Goal: Information Seeking & Learning: Learn about a topic

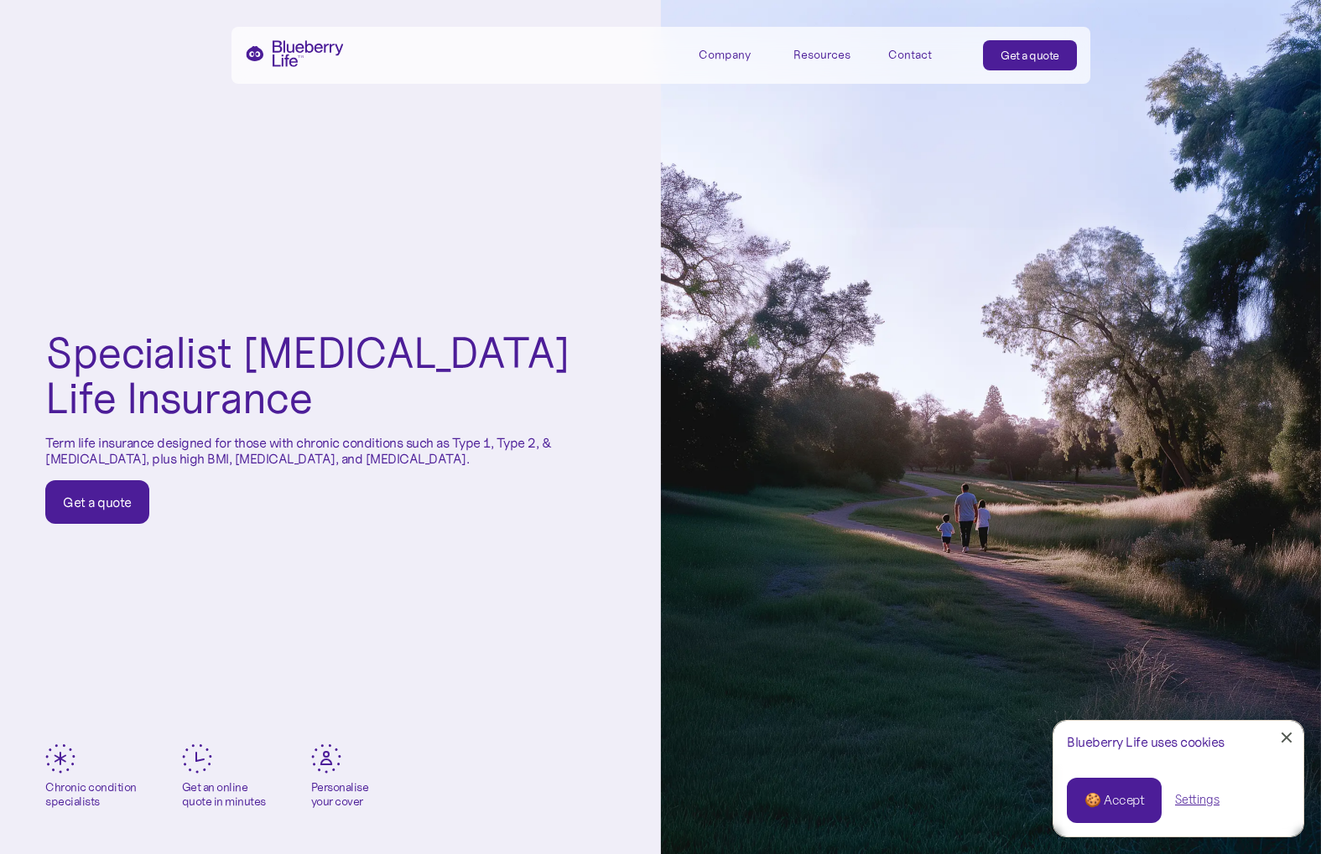
click at [830, 54] on div "Resources" at bounding box center [821, 55] width 57 height 14
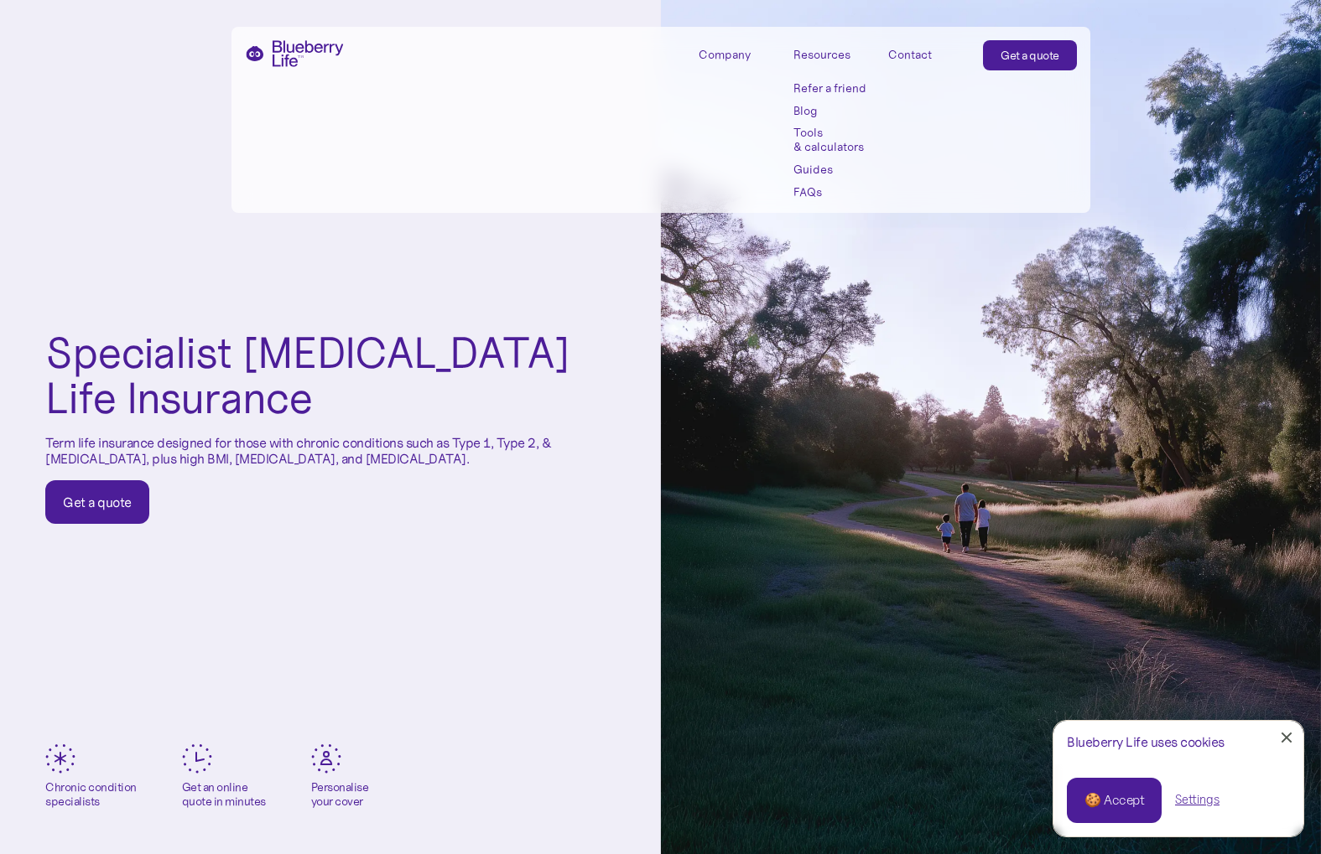
click at [830, 54] on div "Resources" at bounding box center [821, 55] width 57 height 14
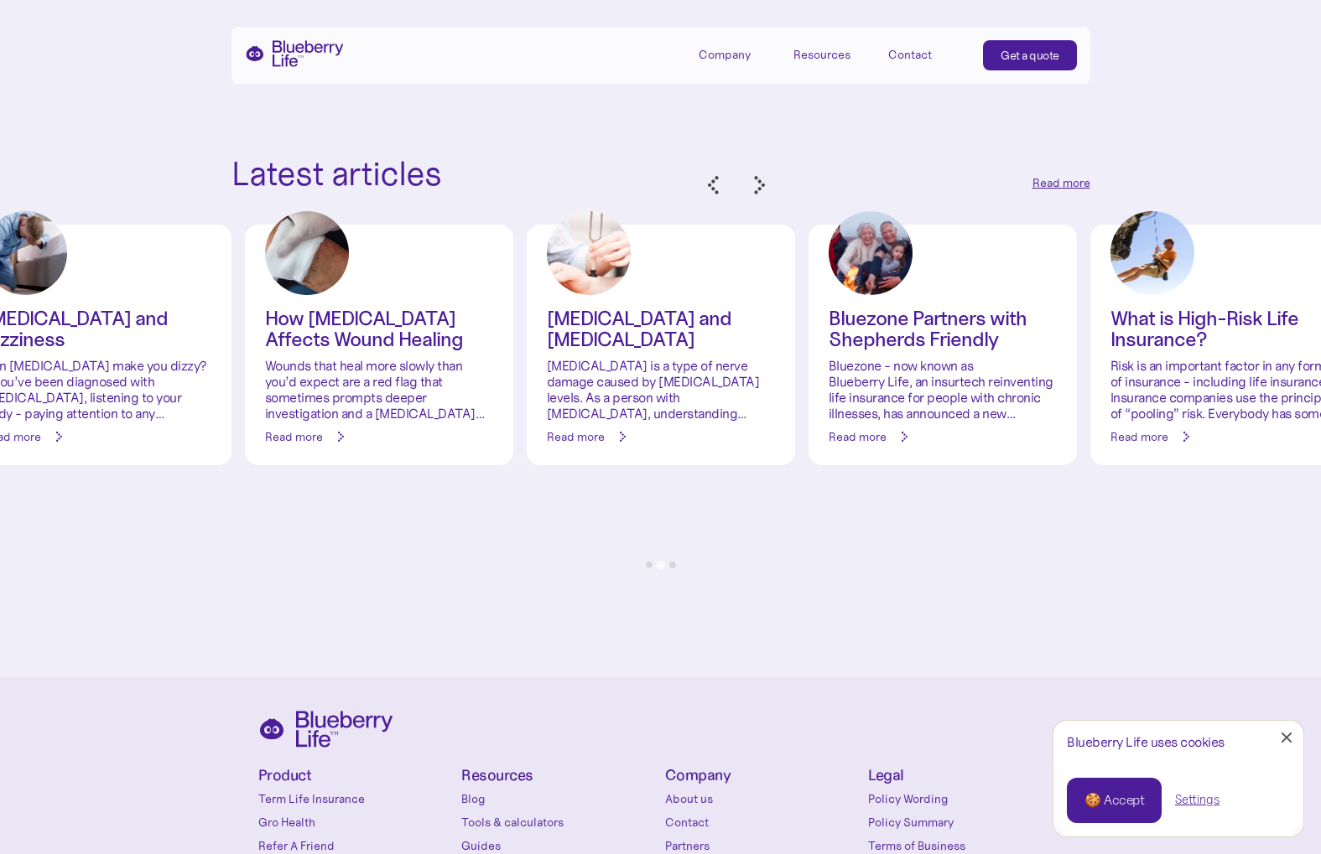
scroll to position [8017, 0]
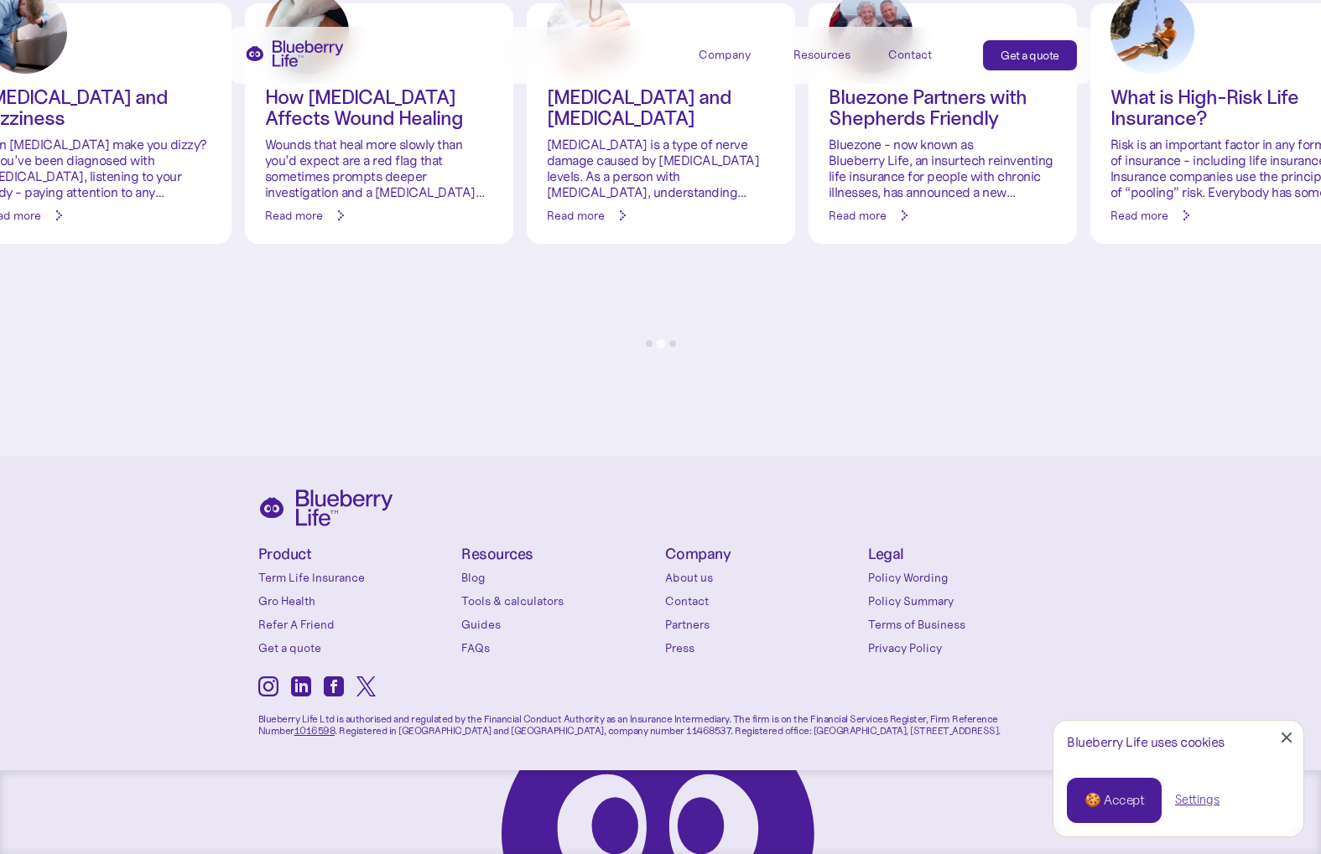
click at [901, 625] on link "Terms of Business" at bounding box center [965, 624] width 195 height 17
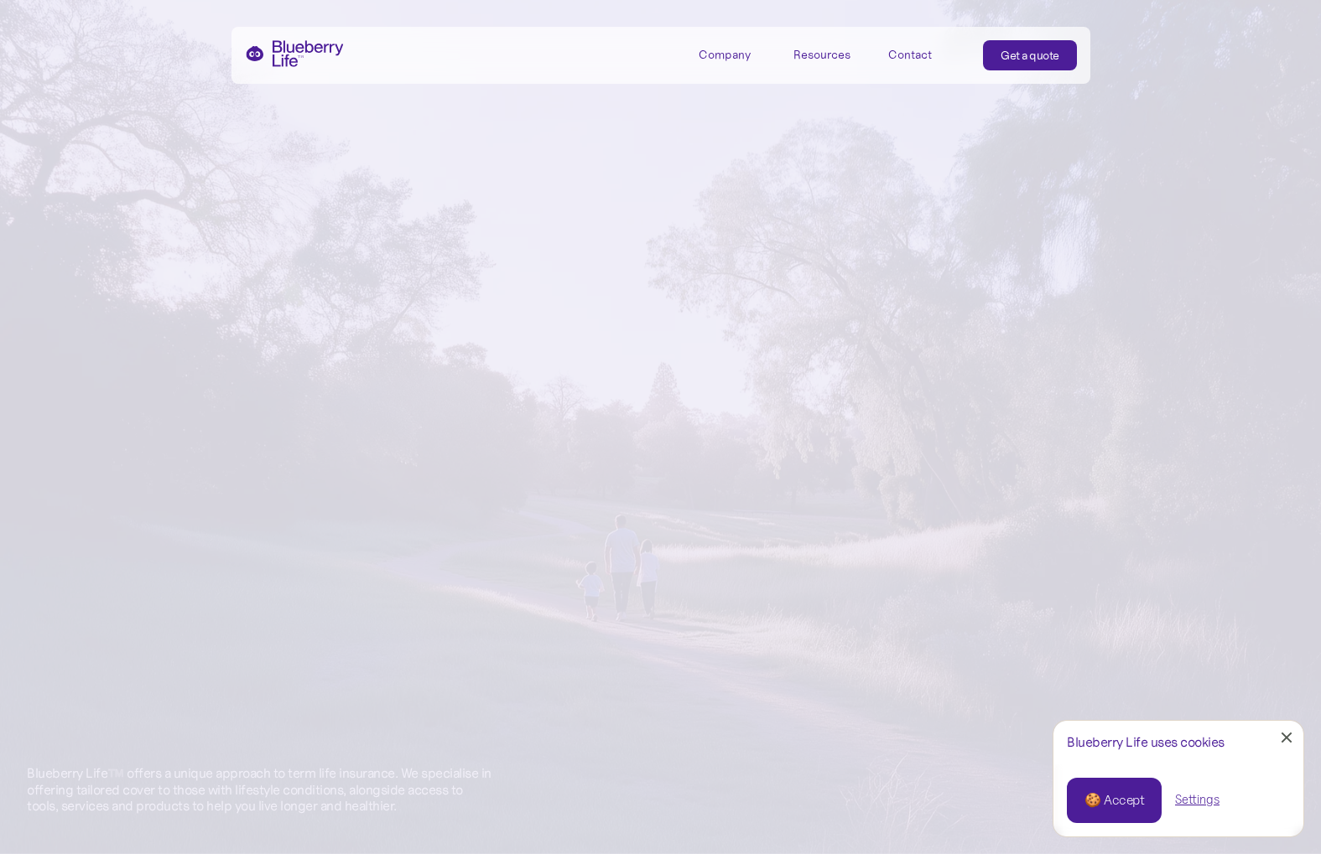
scroll to position [8017, 0]
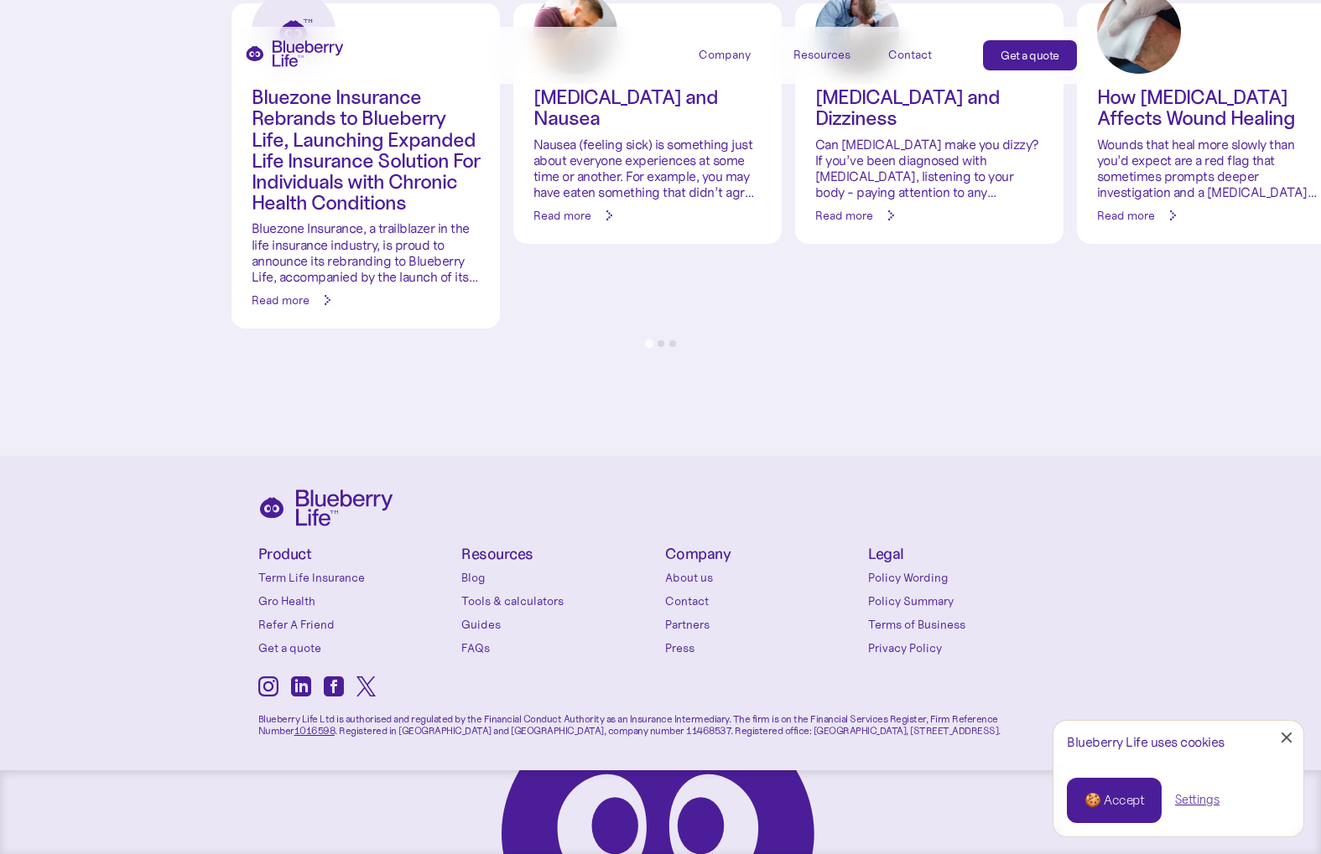
click at [890, 650] on link "Privacy Policy" at bounding box center [965, 648] width 195 height 17
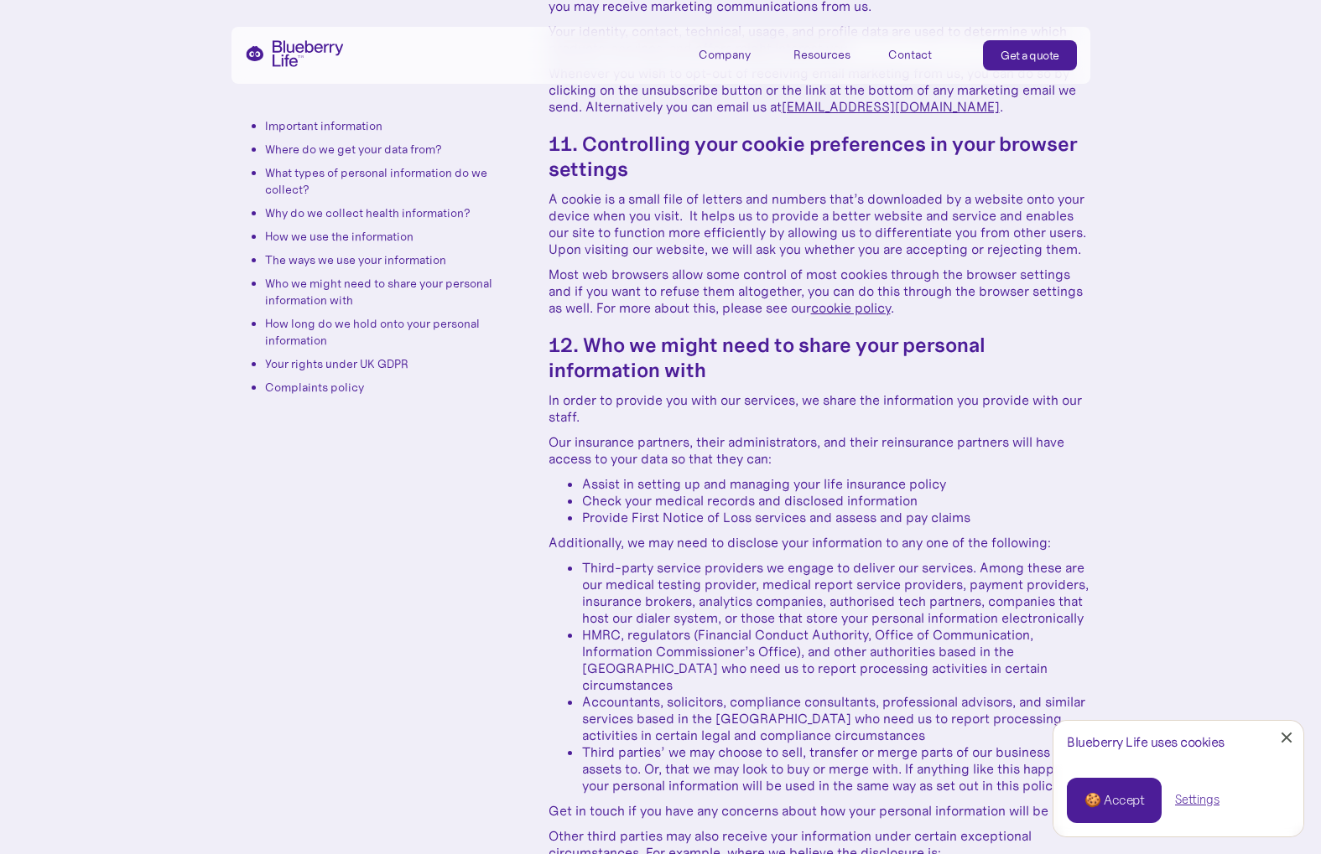
scroll to position [5762, 0]
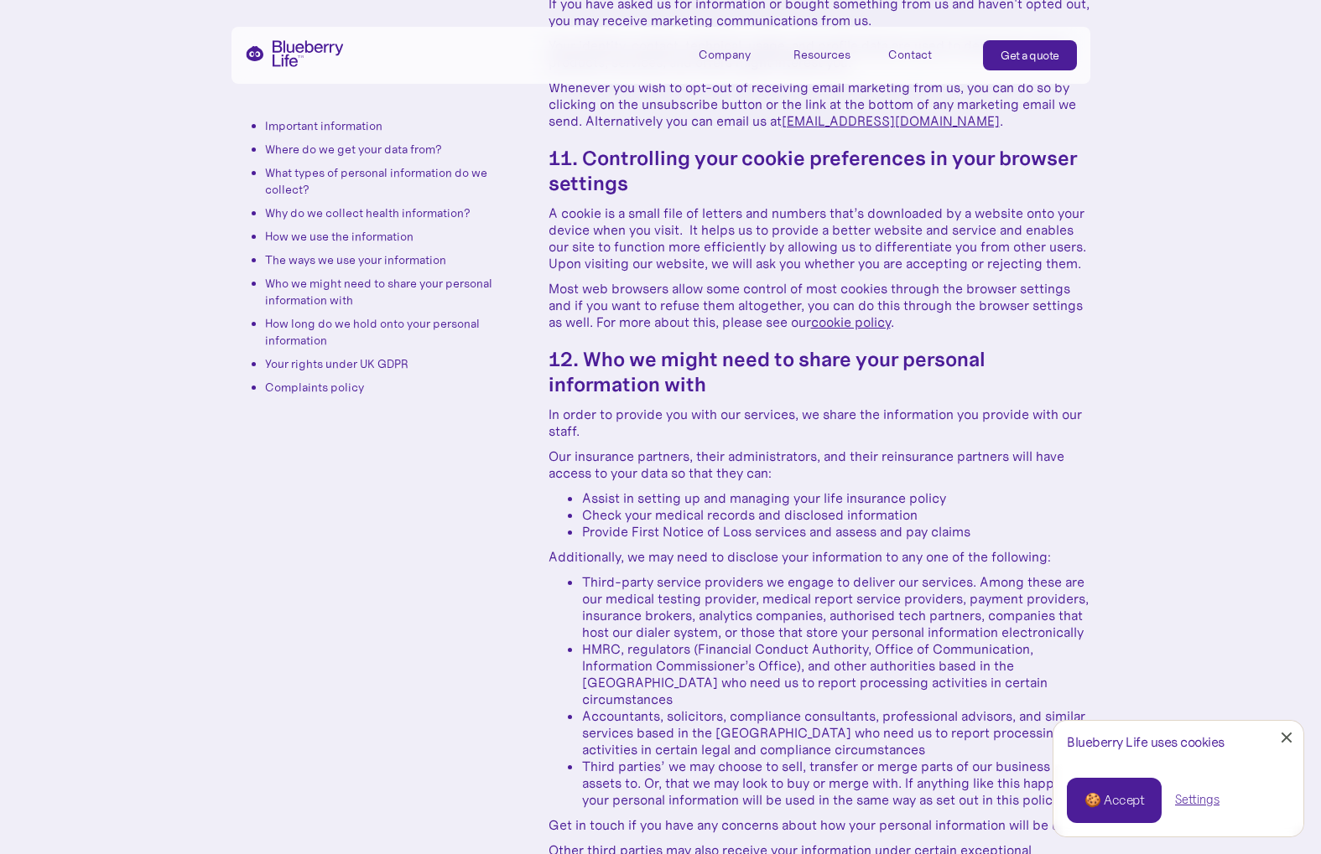
click at [849, 325] on link "cookie policy" at bounding box center [851, 322] width 80 height 17
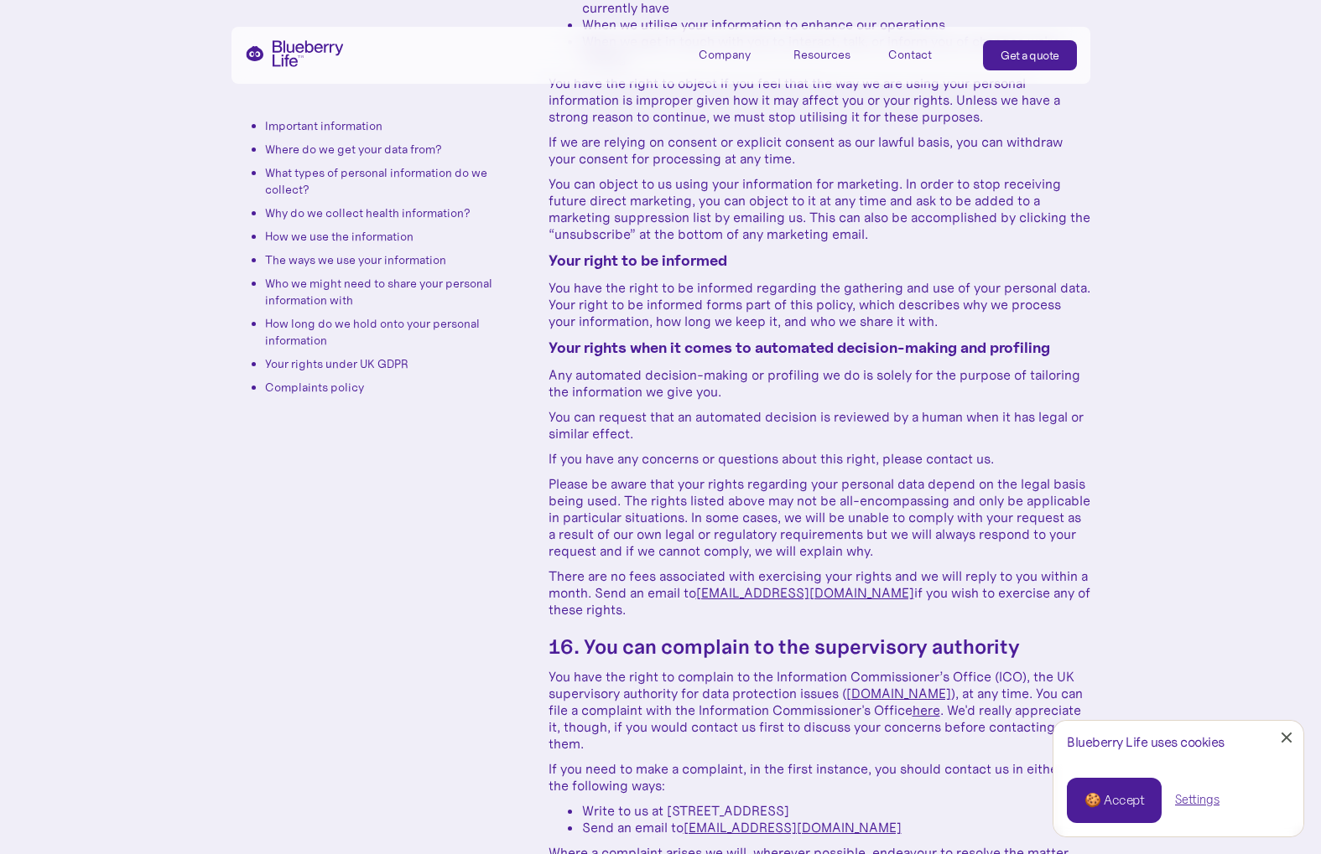
scroll to position [8888, 0]
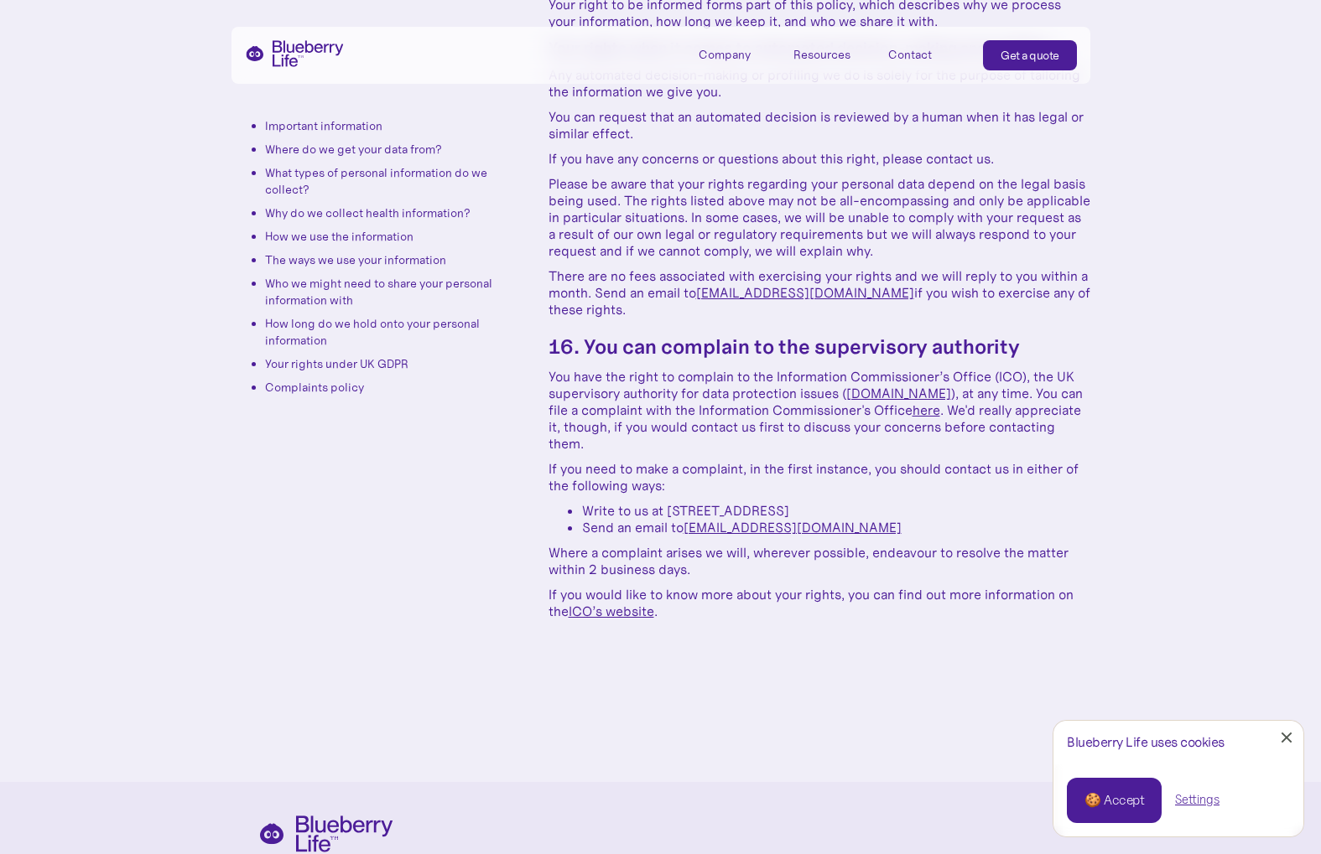
click at [623, 603] on link "ICO’s website" at bounding box center [612, 611] width 86 height 17
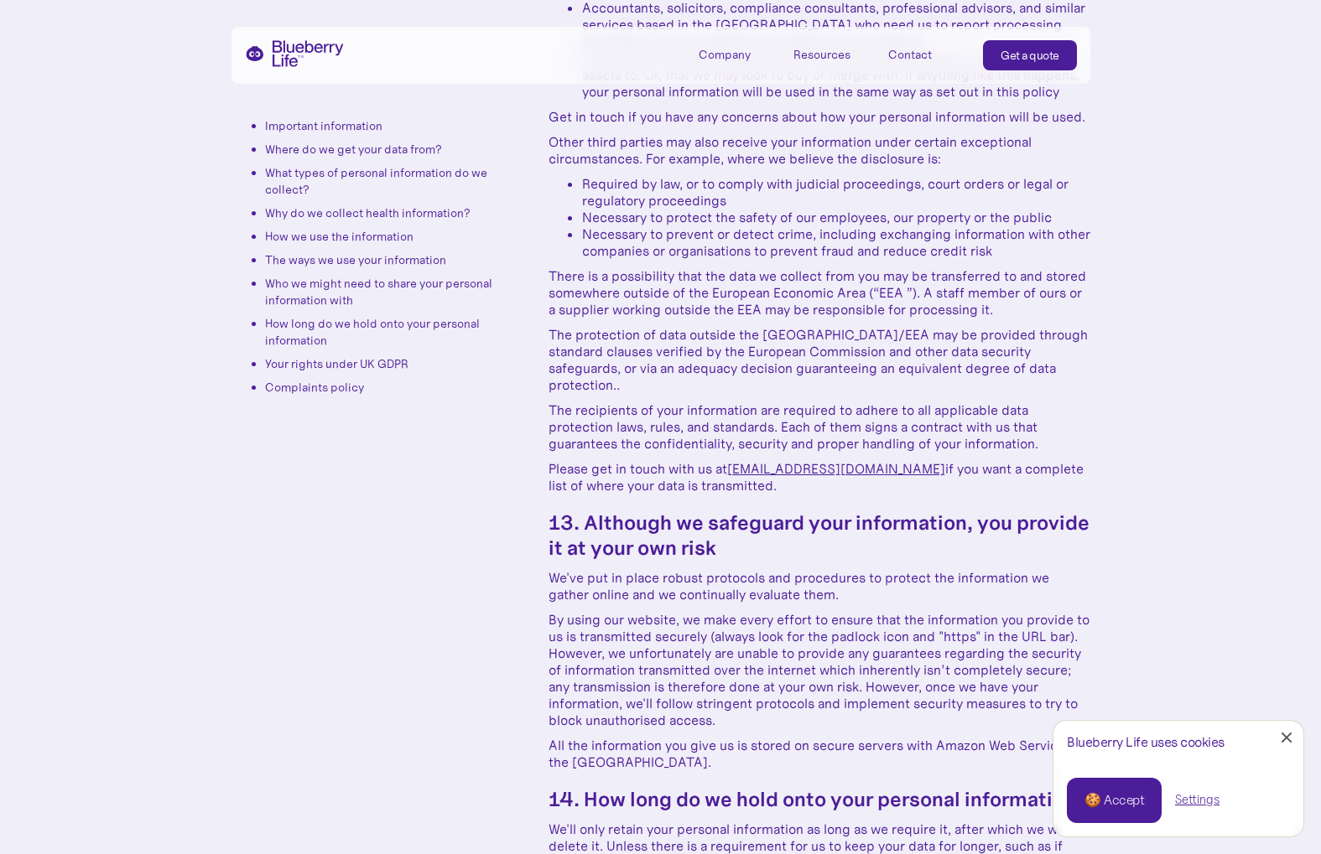
scroll to position [6309, 0]
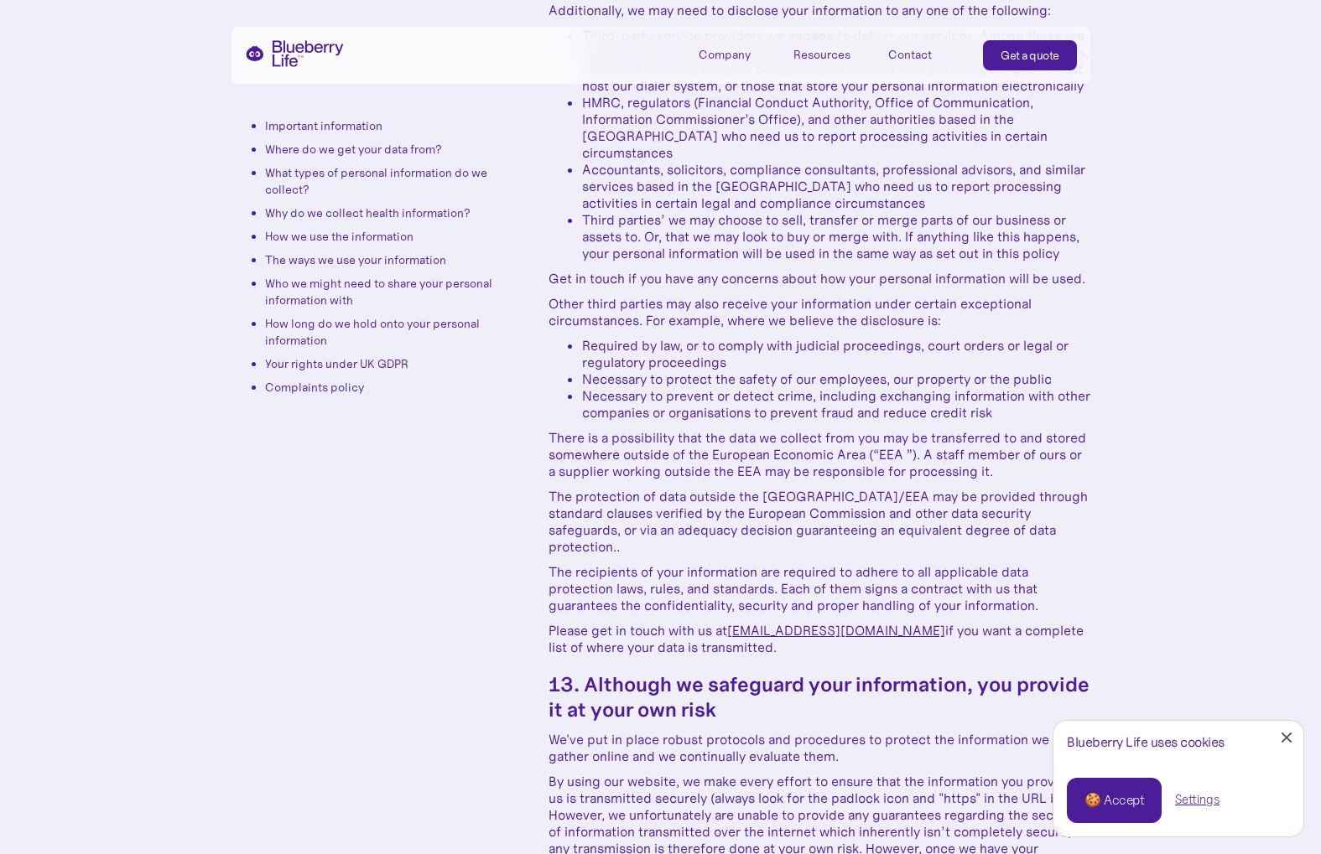
click at [303, 225] on ul "Important information Where do we get your data from? What types of personal in…" at bounding box center [369, 256] width 277 height 278
click at [303, 213] on link "Why do we collect health information?" at bounding box center [367, 212] width 205 height 15
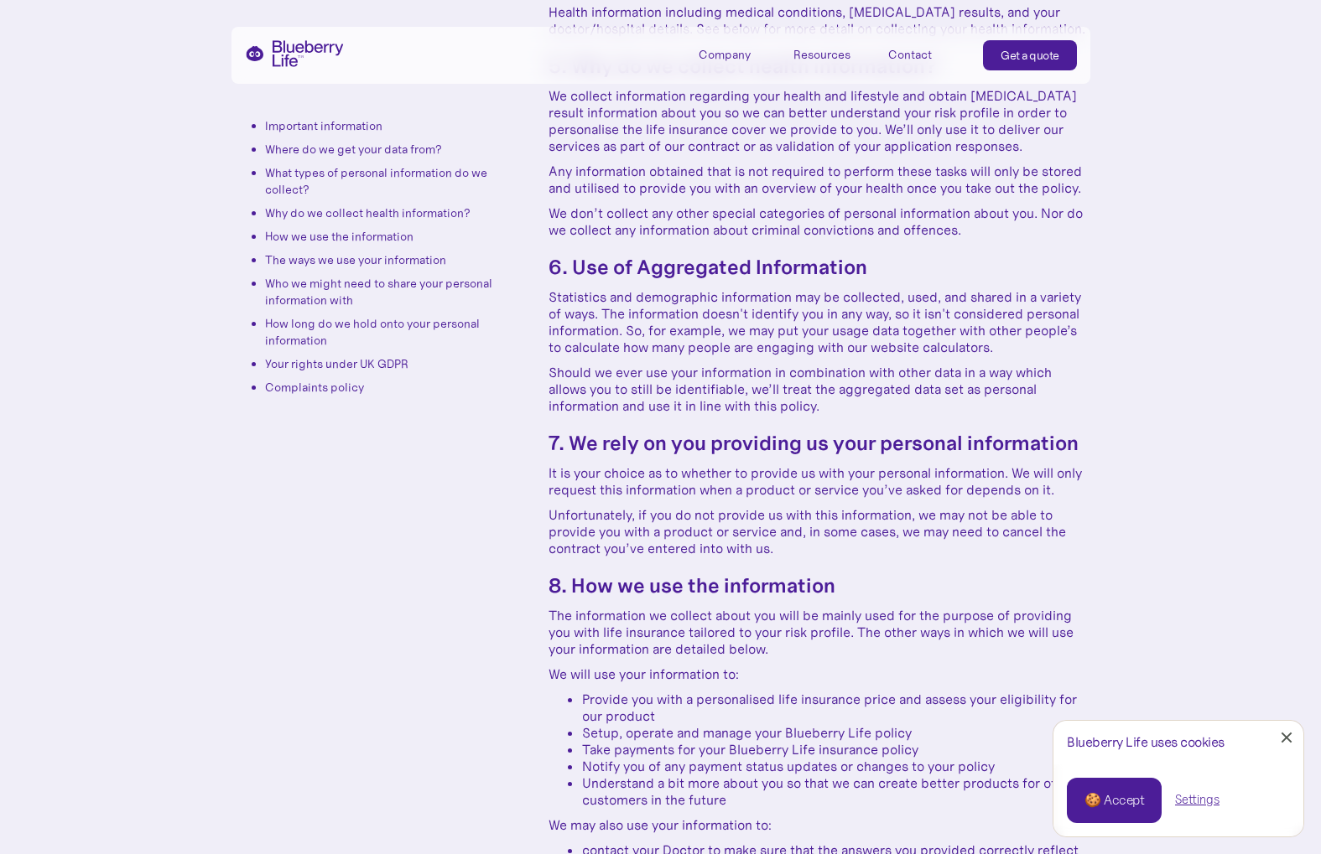
scroll to position [2530, 0]
click at [296, 149] on link "Where do we get your data from?" at bounding box center [353, 149] width 177 height 15
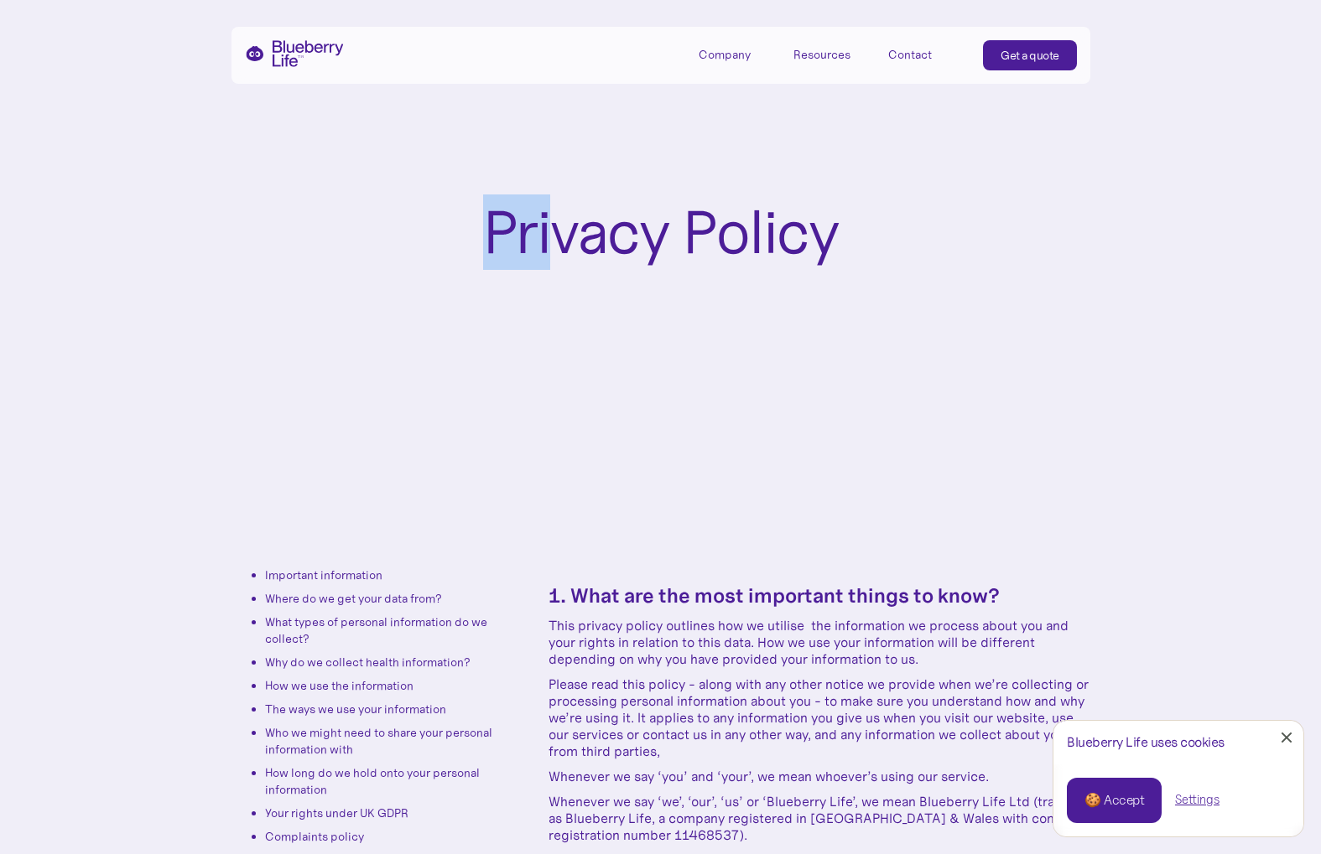
drag, startPoint x: 490, startPoint y: 226, endPoint x: 558, endPoint y: 209, distance: 70.2
click at [558, 209] on h1 "Privacy Policy" at bounding box center [661, 233] width 356 height 64
click at [296, 52] on img "home" at bounding box center [294, 53] width 99 height 27
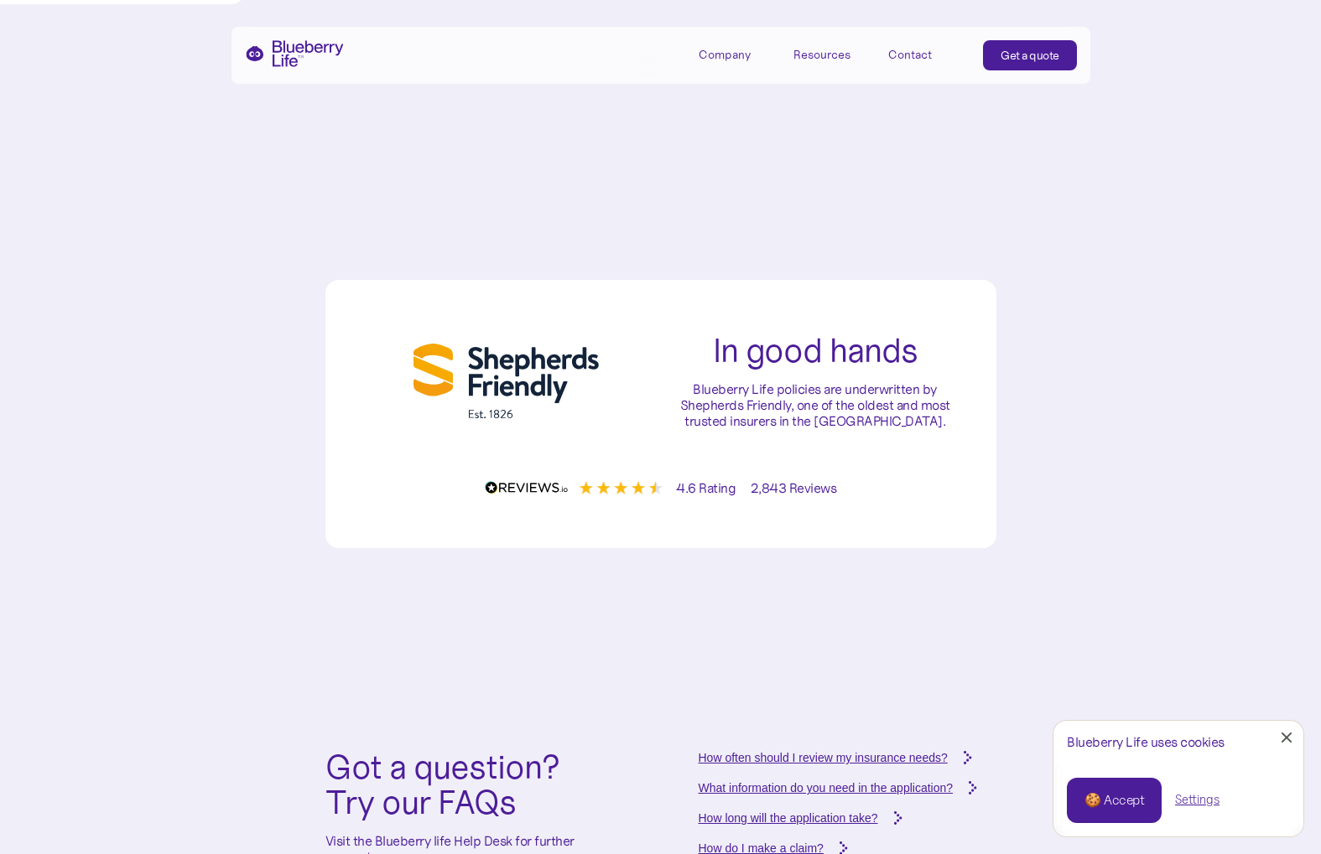
scroll to position [6352, 0]
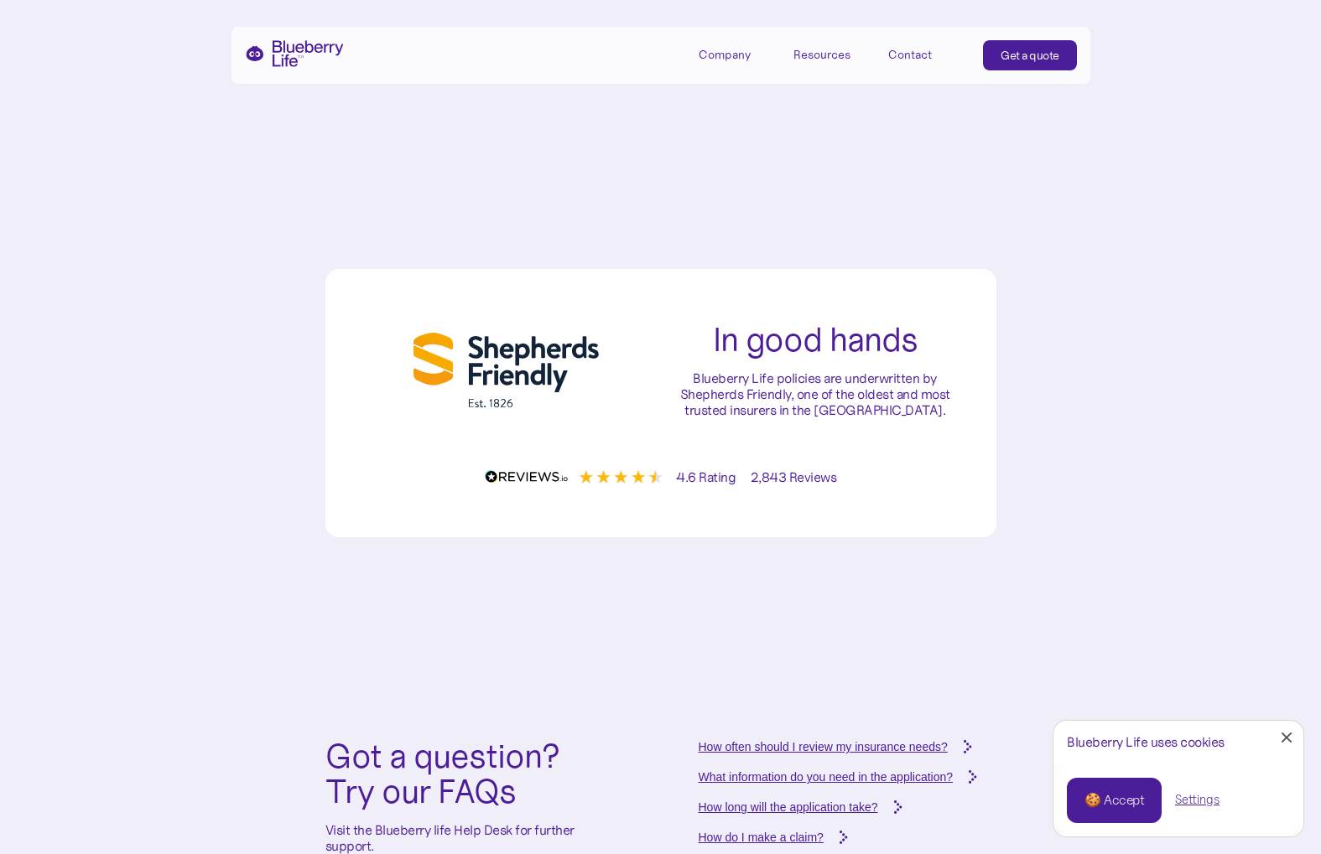
click at [1104, 802] on div "🍪 Accept" at bounding box center [1114, 801] width 60 height 18
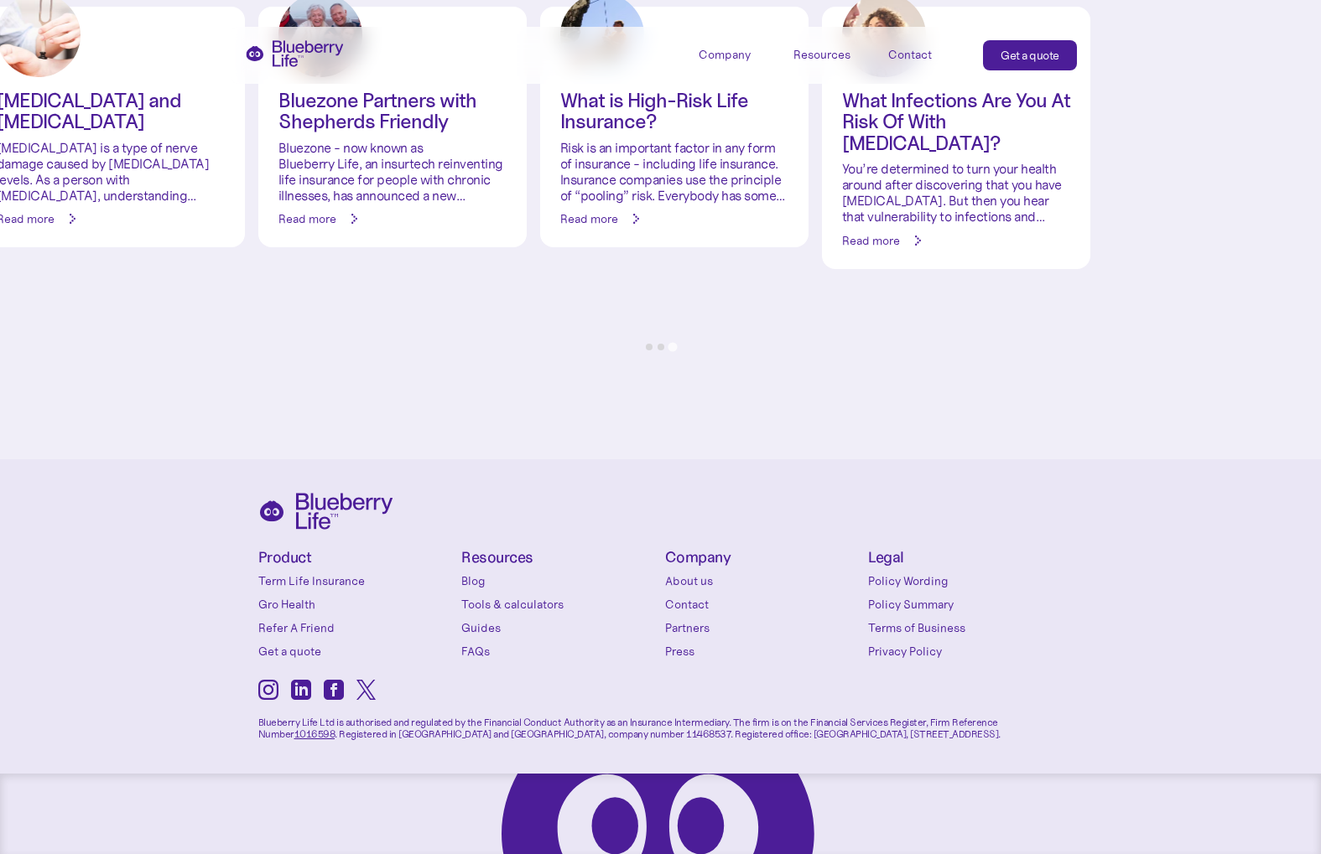
scroll to position [8017, 0]
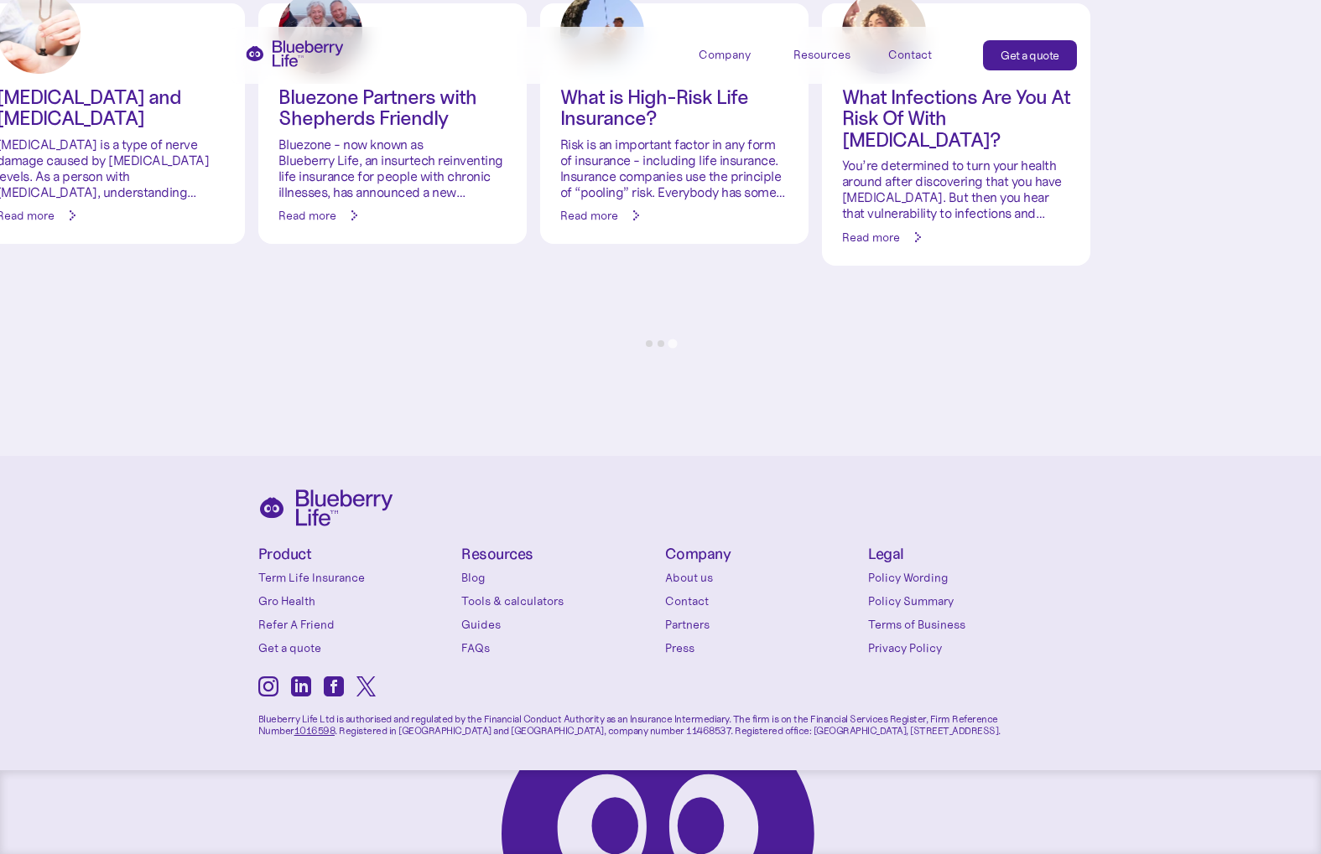
click at [280, 573] on link "Term Life Insurance" at bounding box center [355, 577] width 195 height 17
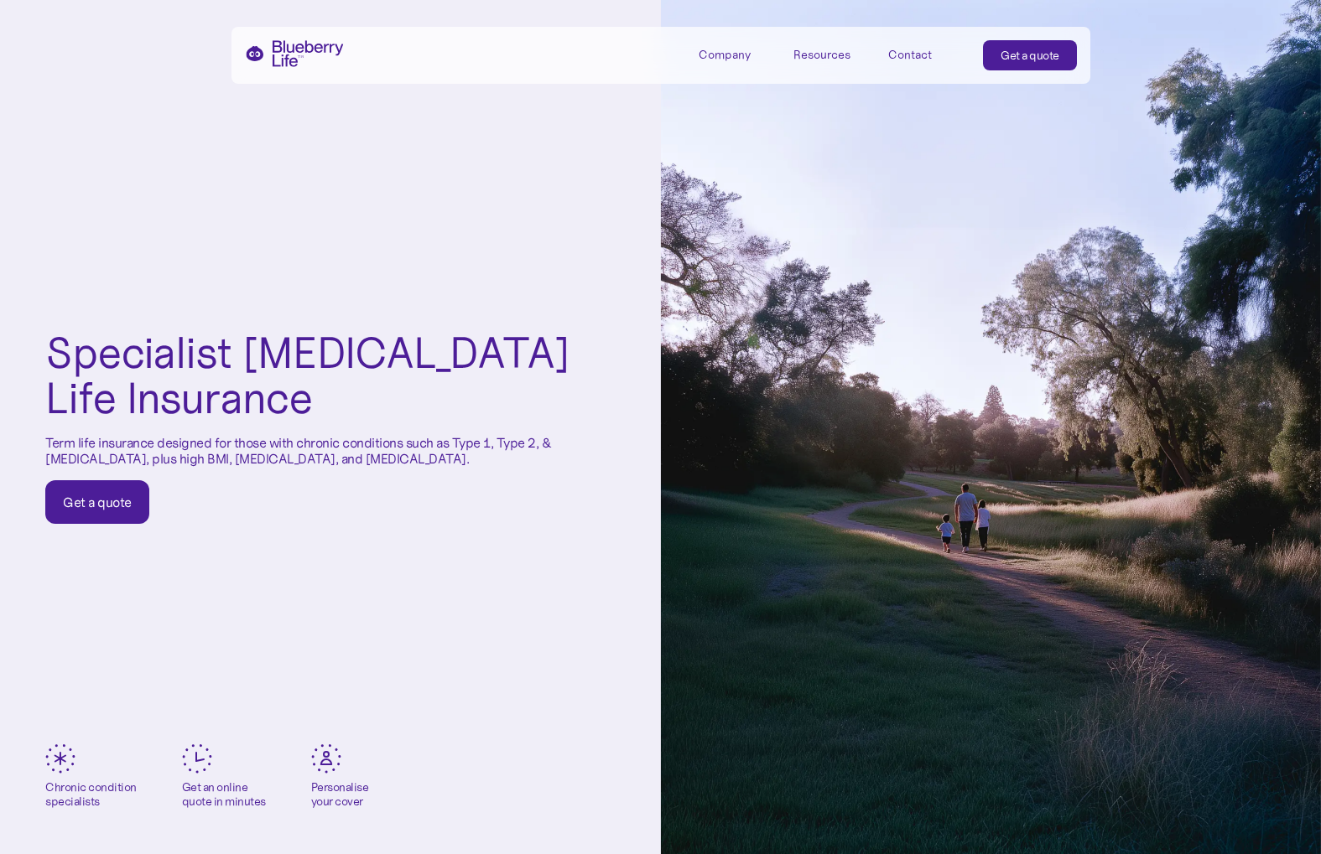
click at [714, 60] on div "Company" at bounding box center [725, 55] width 52 height 14
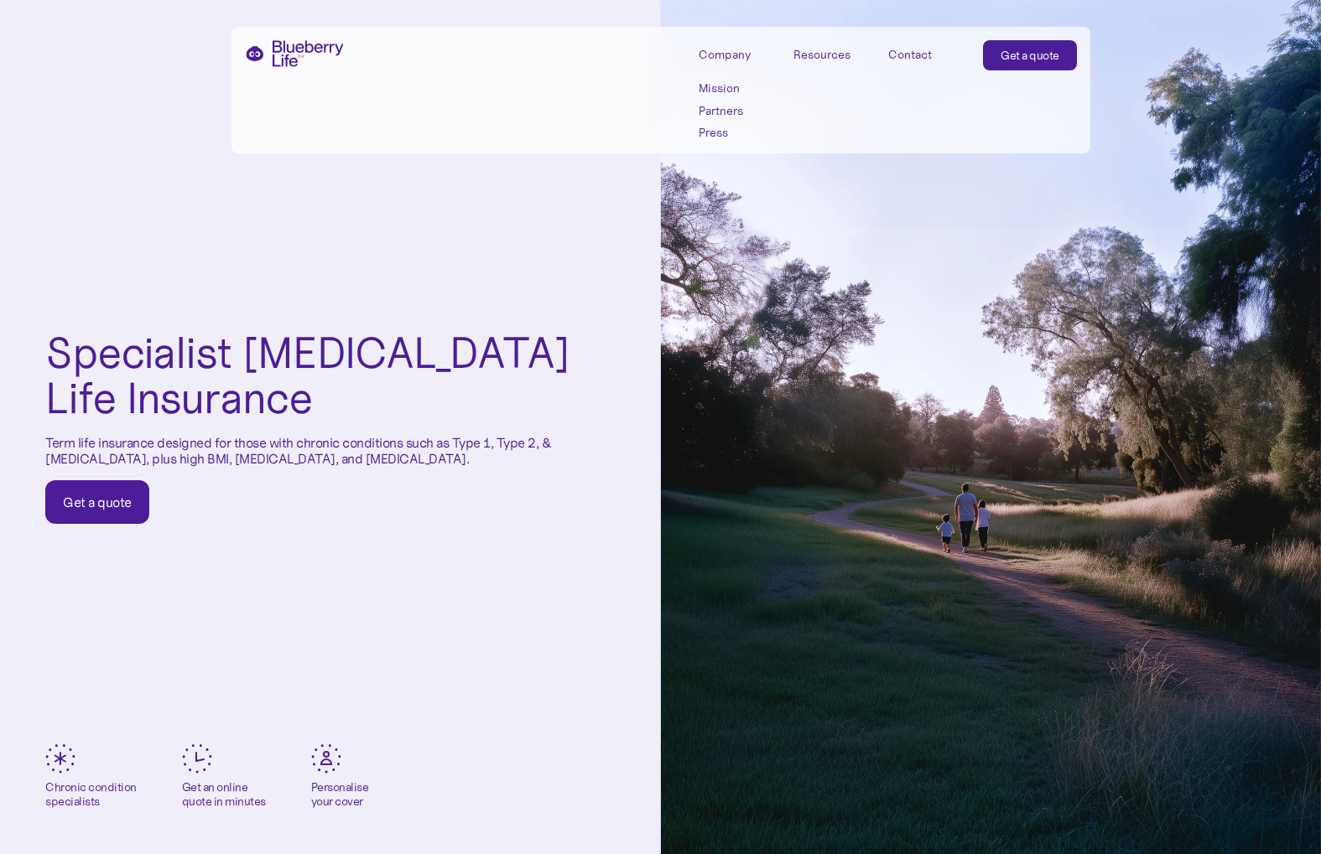
click at [716, 86] on link "Mission" at bounding box center [736, 88] width 75 height 14
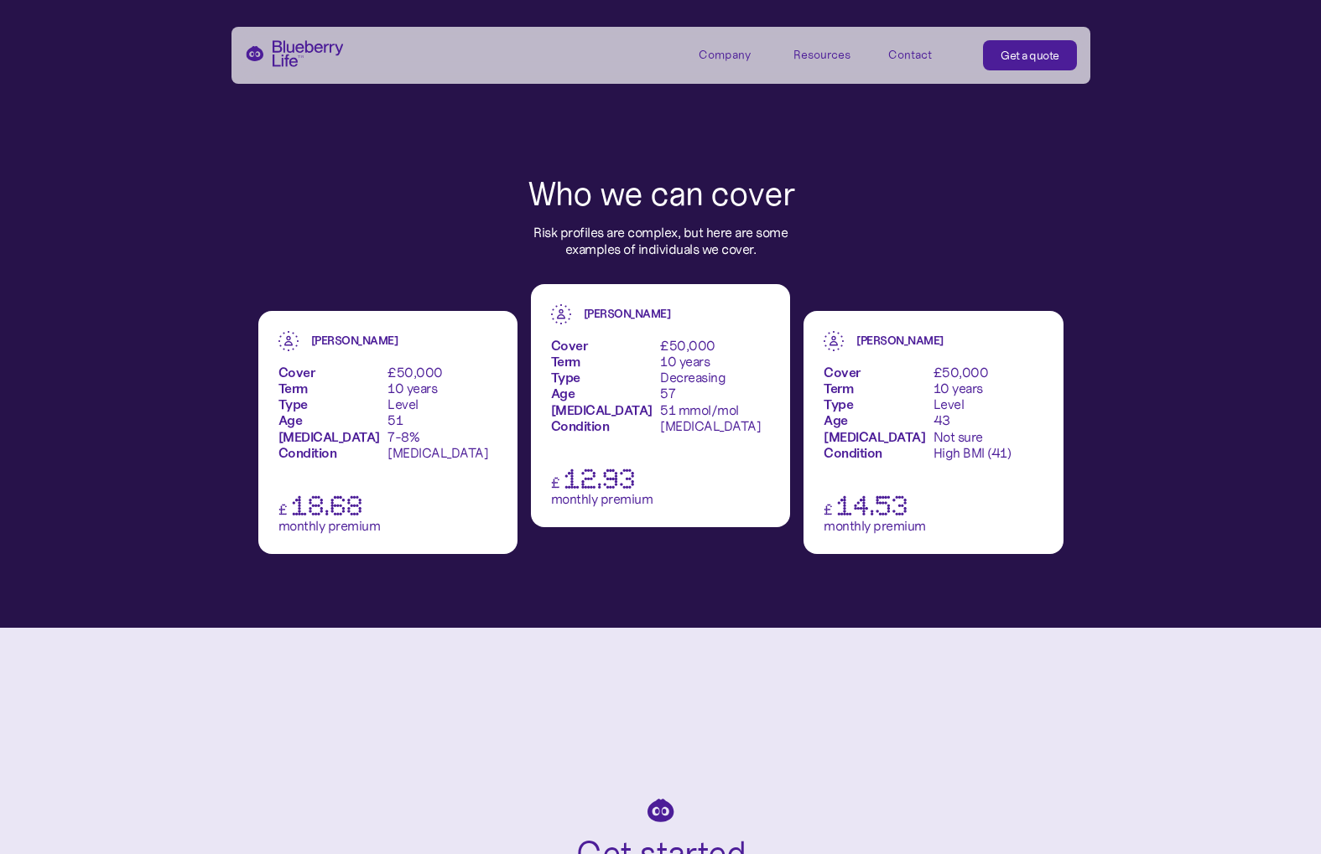
scroll to position [2115, 0]
